Goal: Task Accomplishment & Management: Use online tool/utility

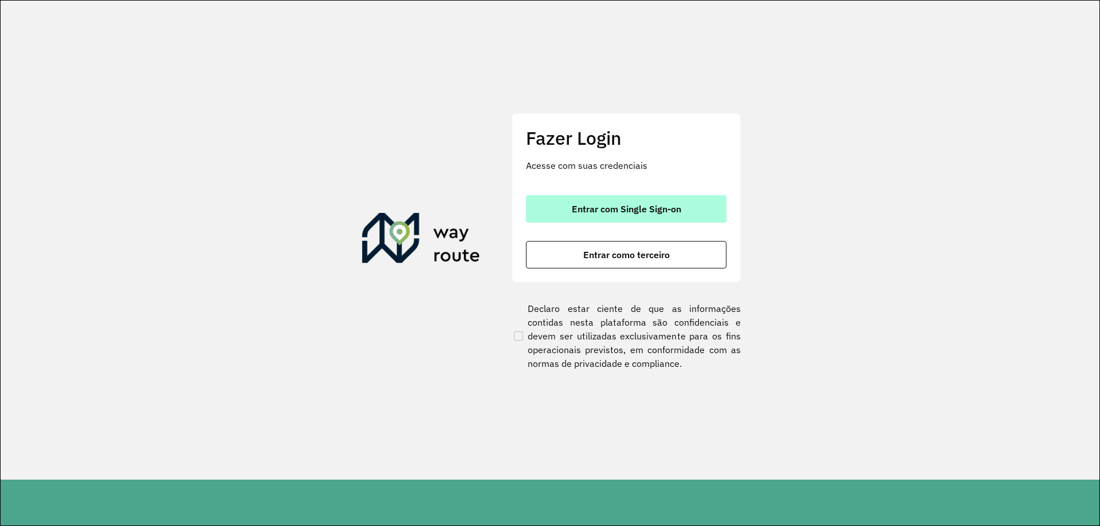
click at [585, 213] on span "Entrar com Single Sign-on" at bounding box center [626, 208] width 109 height 9
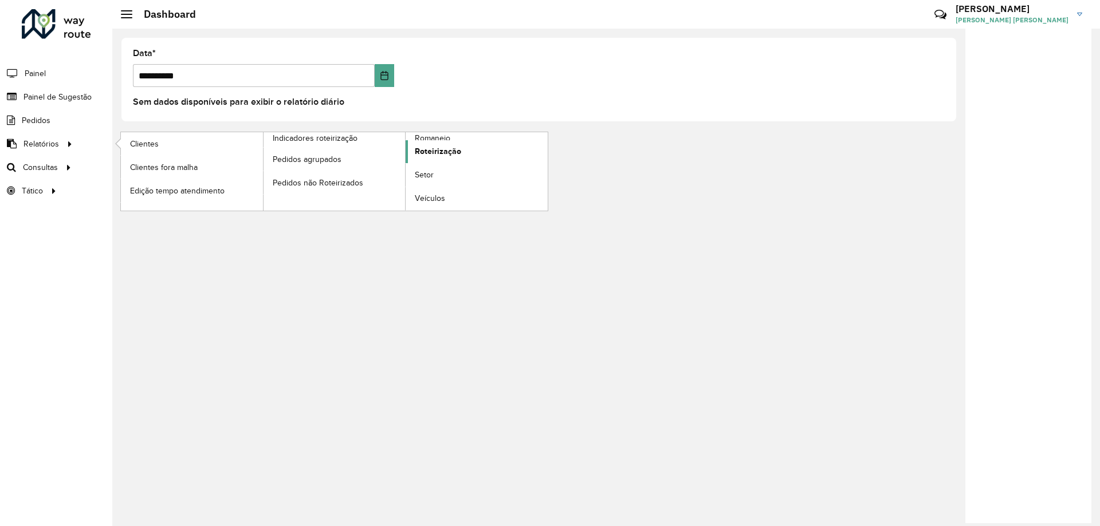
click at [443, 151] on span "Roteirização" at bounding box center [438, 151] width 46 height 12
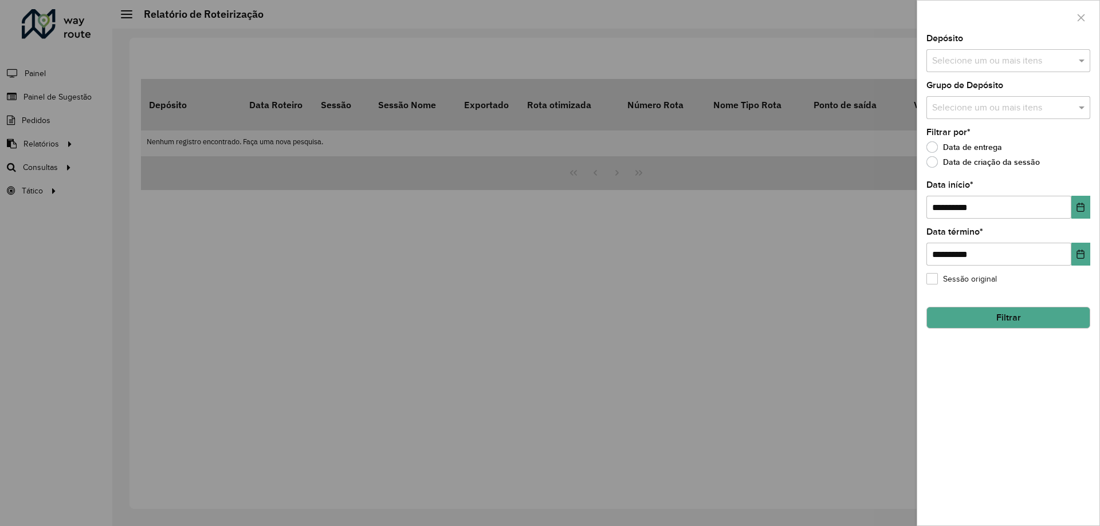
click at [981, 58] on input "text" at bounding box center [1002, 61] width 147 height 14
click at [955, 124] on div "CDD [GEOGRAPHIC_DATA]" at bounding box center [1008, 117] width 163 height 19
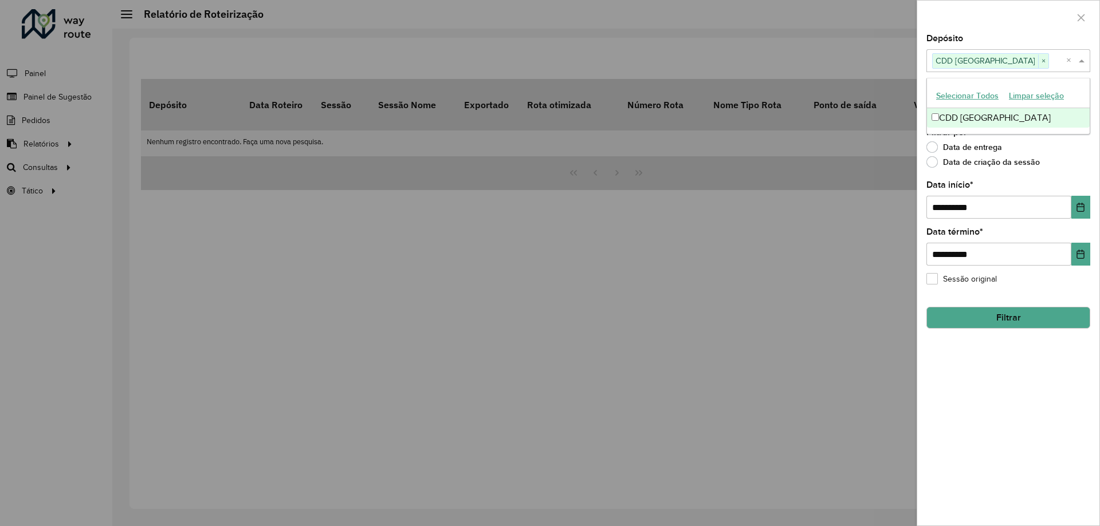
click at [1083, 62] on span at bounding box center [1083, 61] width 14 height 14
click at [1069, 111] on input "text" at bounding box center [1002, 108] width 147 height 14
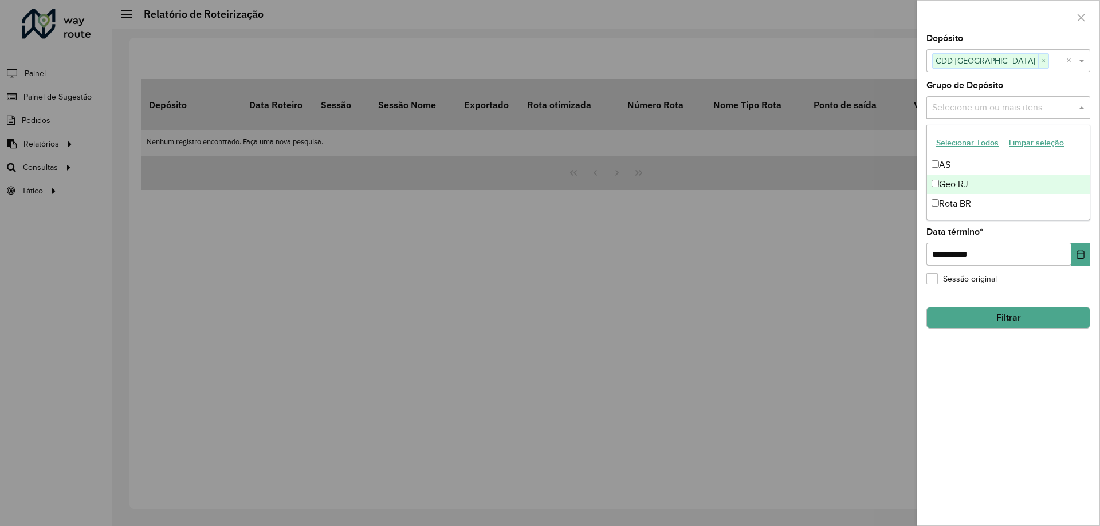
click at [939, 187] on div "Geo RJ" at bounding box center [1008, 184] width 163 height 19
click at [1078, 103] on span at bounding box center [1083, 108] width 14 height 14
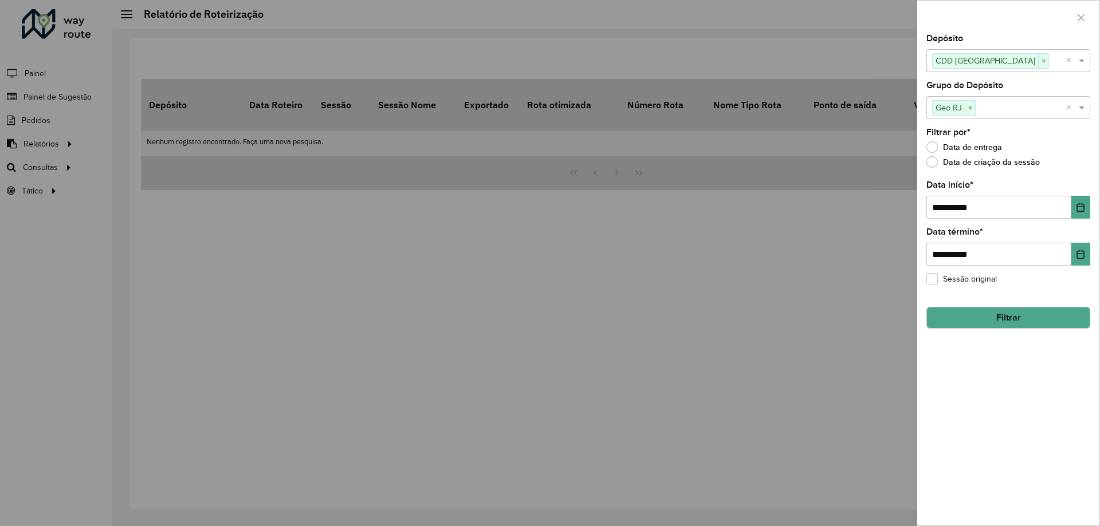
click at [1012, 321] on button "Filtrar" at bounding box center [1008, 318] width 164 height 22
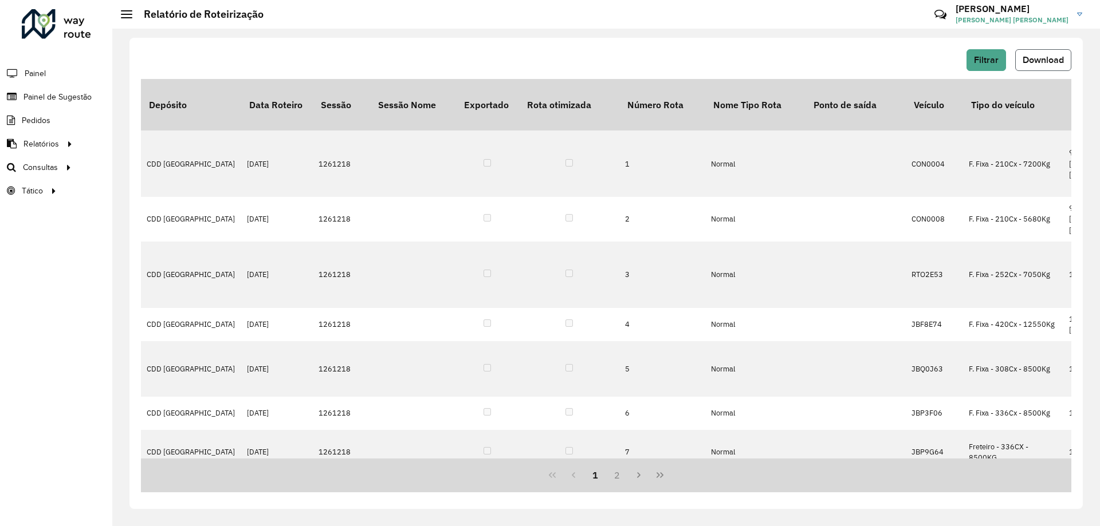
click at [1049, 60] on span "Download" at bounding box center [1042, 60] width 41 height 10
